Goal: Find specific page/section: Find specific page/section

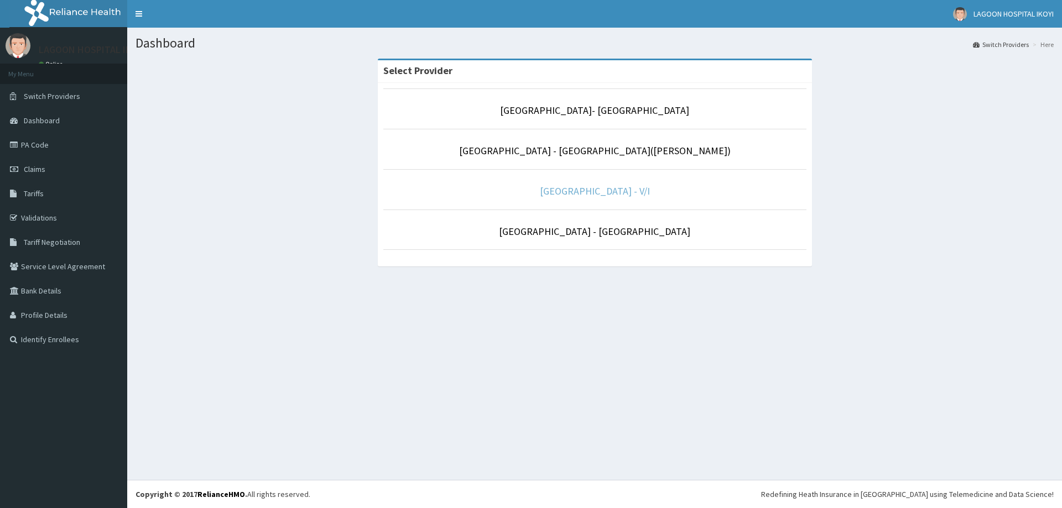
click at [601, 193] on link "[GEOGRAPHIC_DATA] - V/I" at bounding box center [595, 191] width 110 height 13
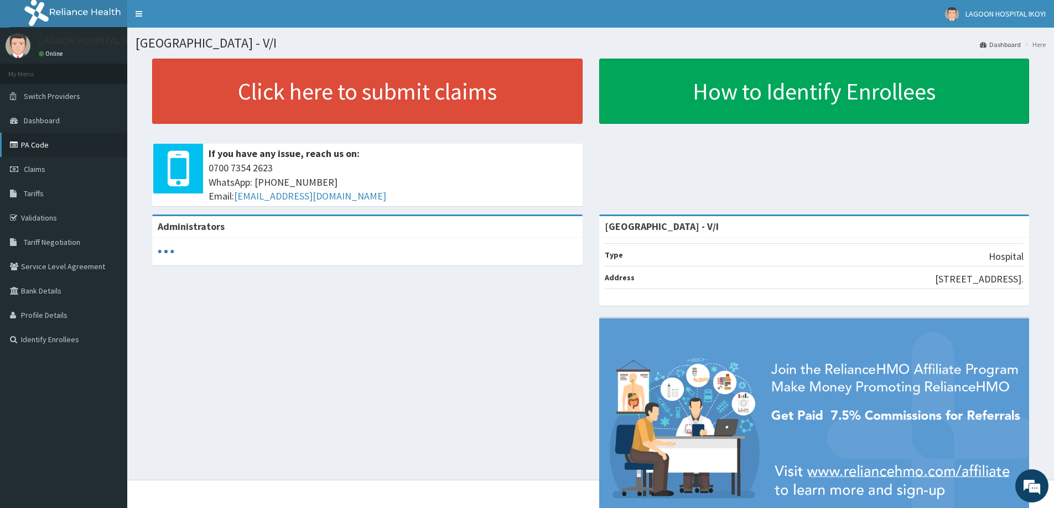
click at [42, 144] on link "PA Code" at bounding box center [63, 145] width 127 height 24
